Goal: Transaction & Acquisition: Book appointment/travel/reservation

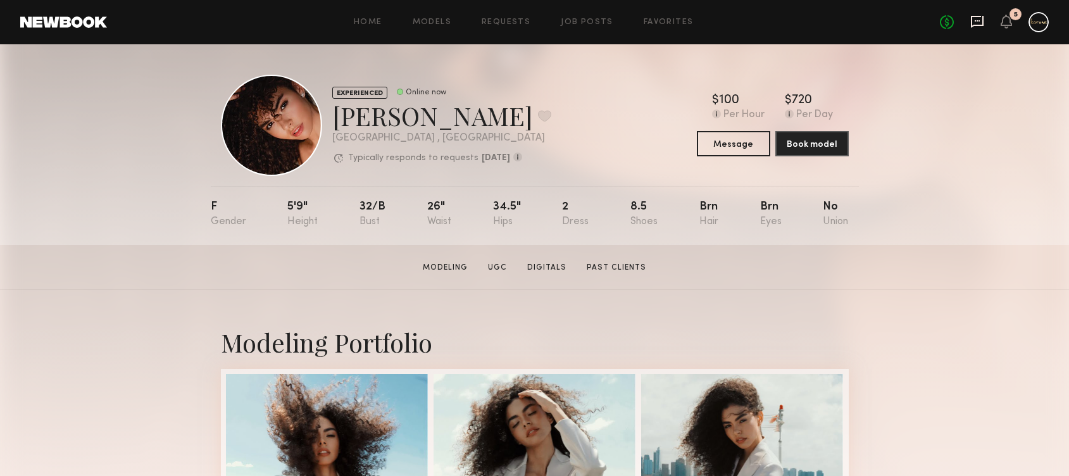
click at [976, 26] on icon at bounding box center [978, 22] width 14 height 14
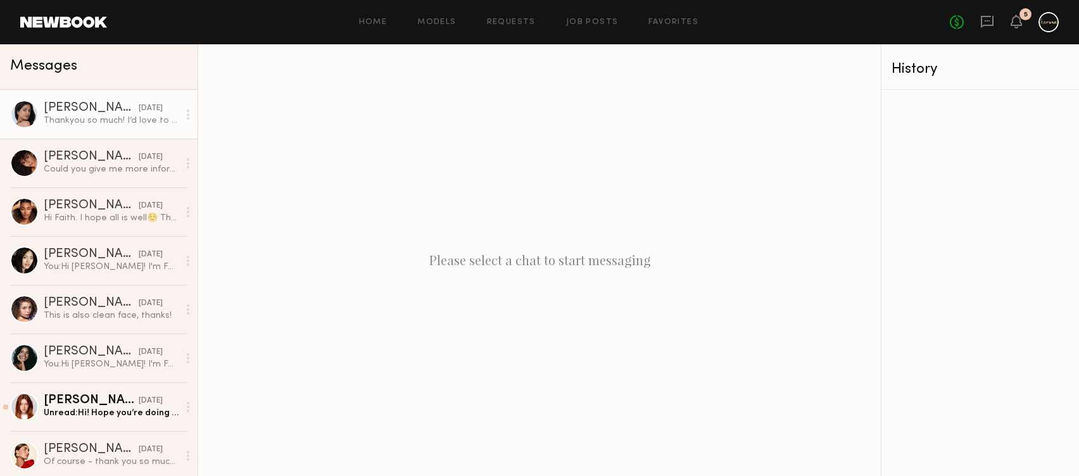
click at [85, 118] on div "Thankyou so much! I’d love to be apart of it! I’m available that day and time" at bounding box center [111, 121] width 135 height 12
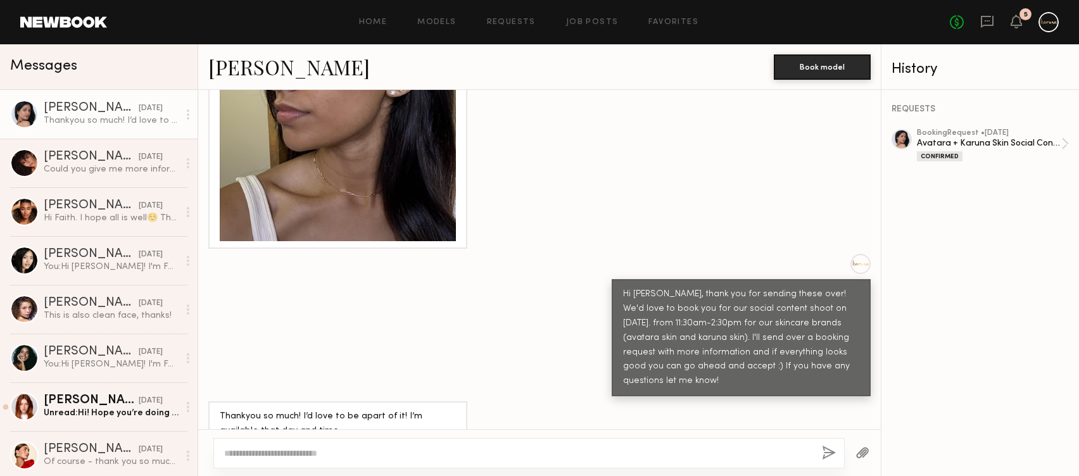
scroll to position [1022, 0]
click at [1046, 144] on div "Avatara + Karuna Skin Social Content Shoot" at bounding box center [989, 143] width 144 height 12
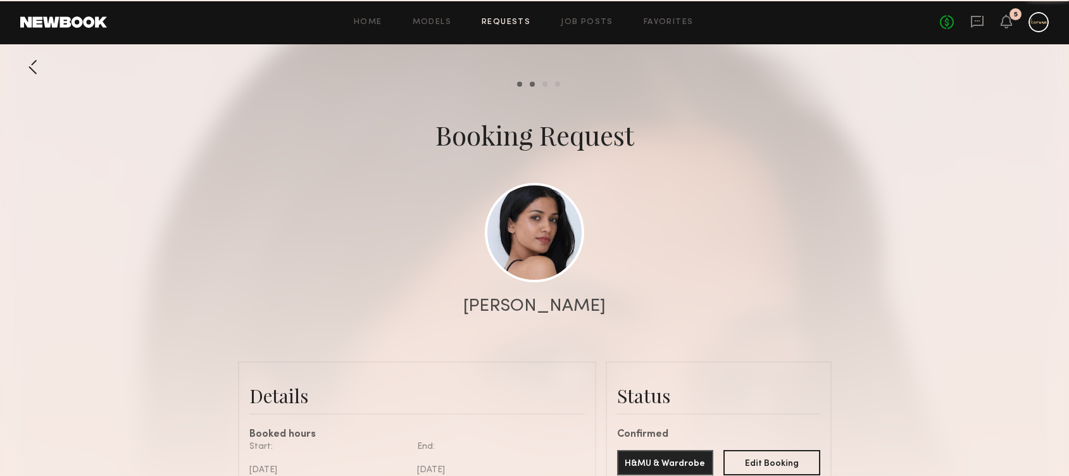
scroll to position [1173, 0]
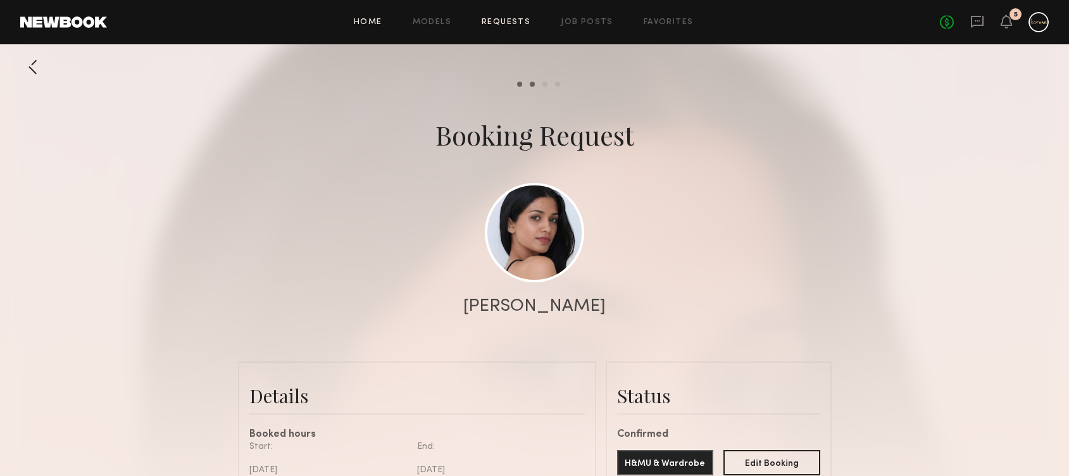
click at [377, 31] on div "Home Models Requests Job Posts Favorites Sign Out No fees up to $5,000 5" at bounding box center [578, 22] width 942 height 20
click at [374, 21] on link "Home" at bounding box center [368, 22] width 28 height 8
